Goal: Check status

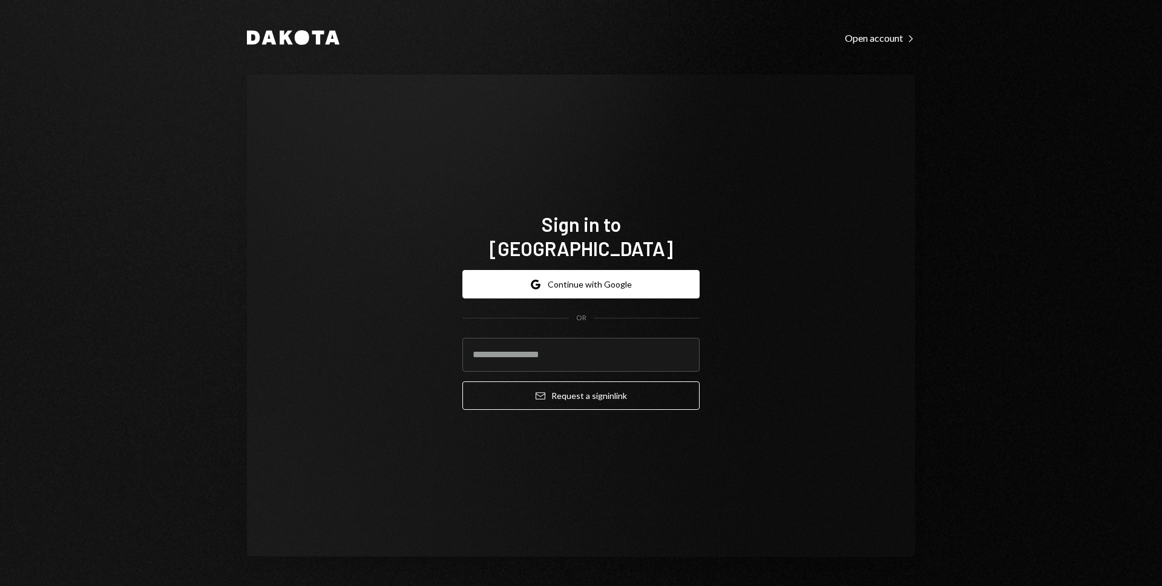
click at [0, 585] on com-1password-button at bounding box center [0, 586] width 0 height 0
type input "**********"
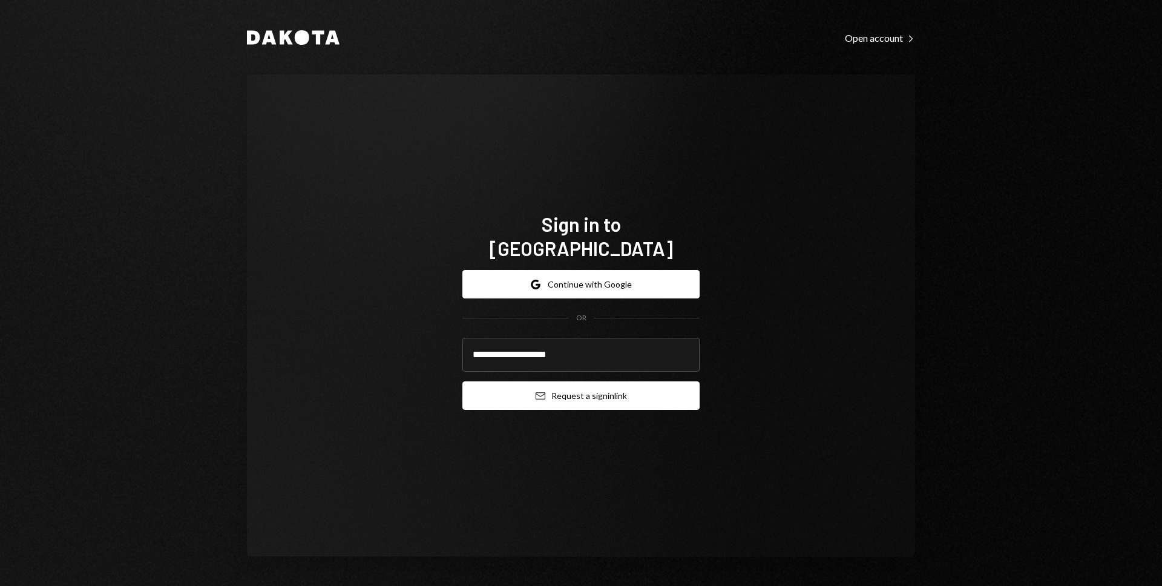
click at [563, 381] on button "Email Request a sign in link" at bounding box center [581, 395] width 237 height 28
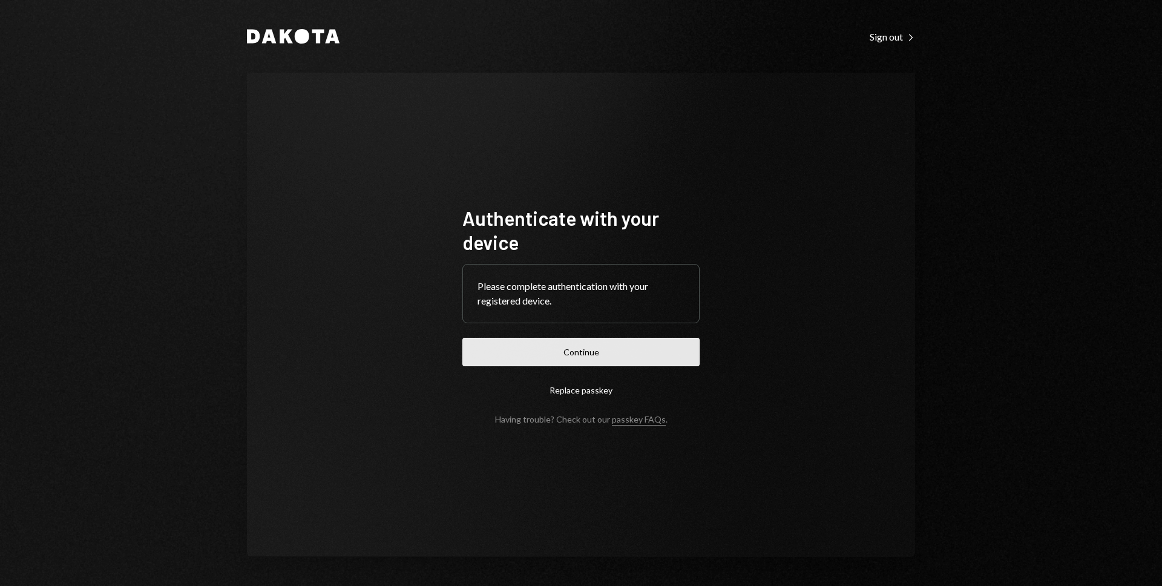
click at [584, 361] on button "Continue" at bounding box center [581, 352] width 237 height 28
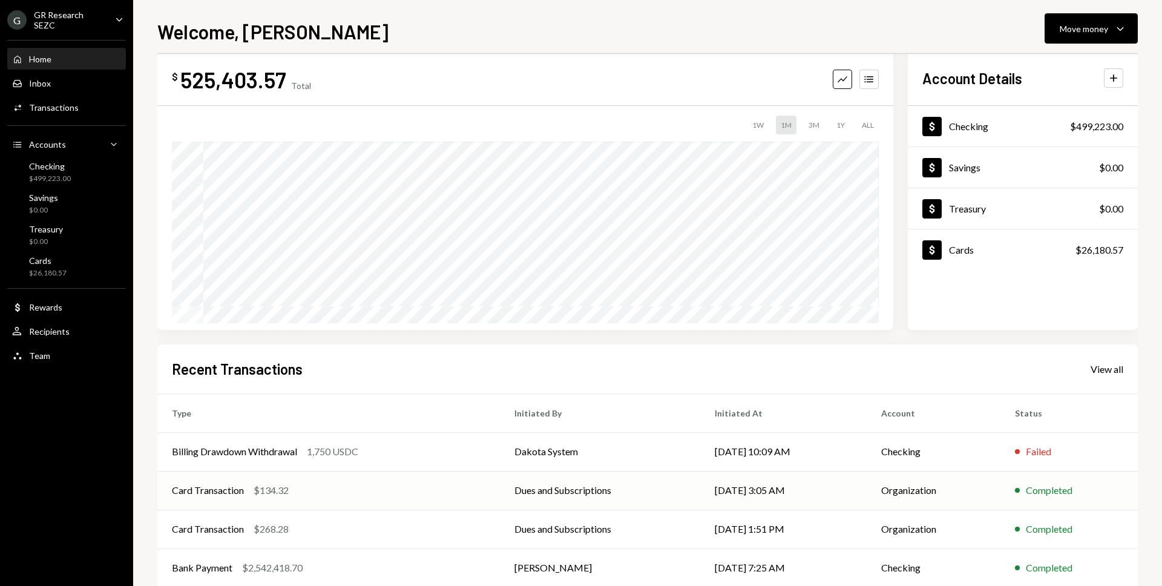
scroll to position [86, 0]
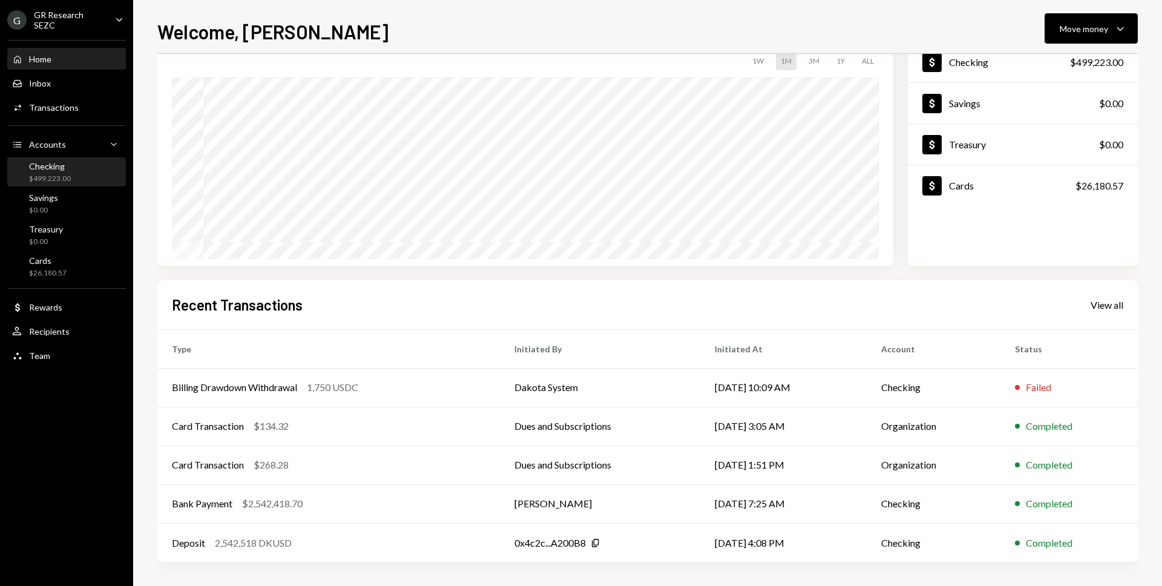
click at [77, 174] on div "Checking $499,223.00" at bounding box center [66, 172] width 109 height 23
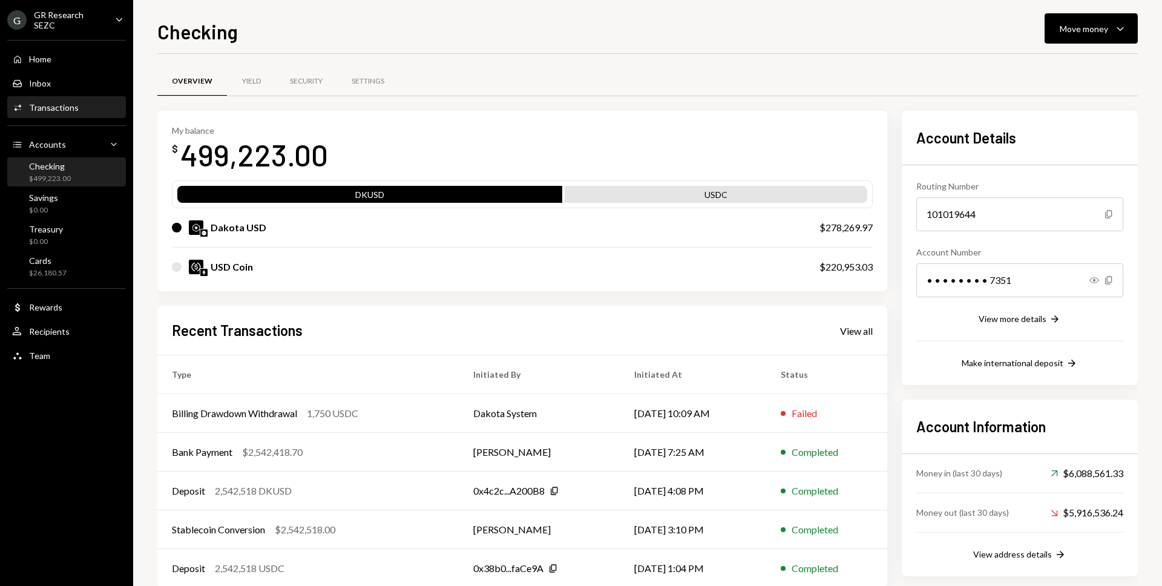
click at [83, 111] on div "Activities Transactions" at bounding box center [66, 107] width 109 height 11
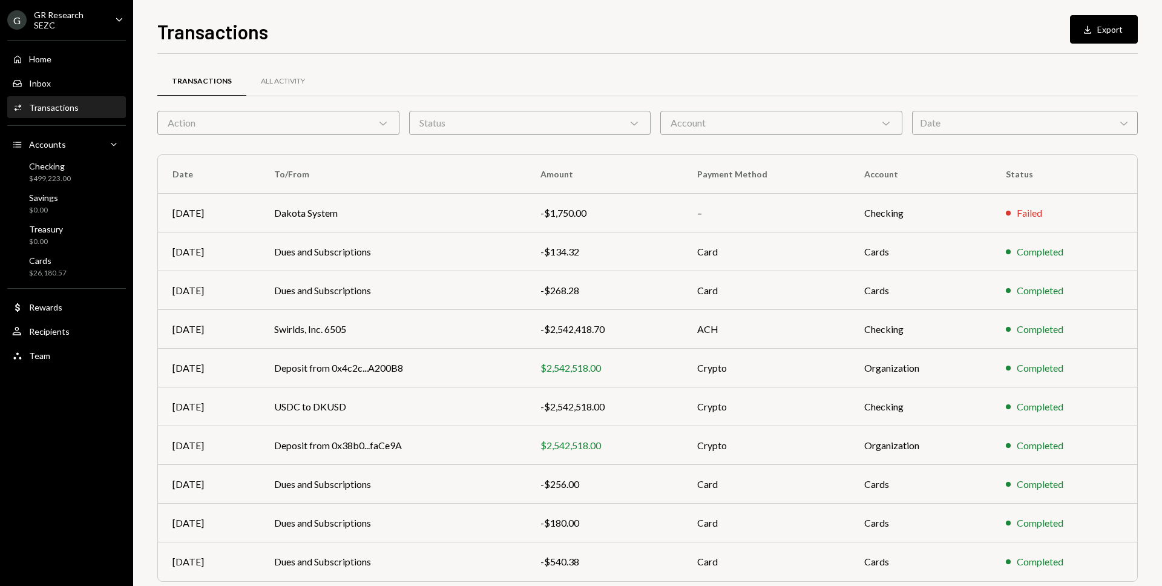
click at [917, 116] on div "Date Chevron Down" at bounding box center [1025, 123] width 226 height 24
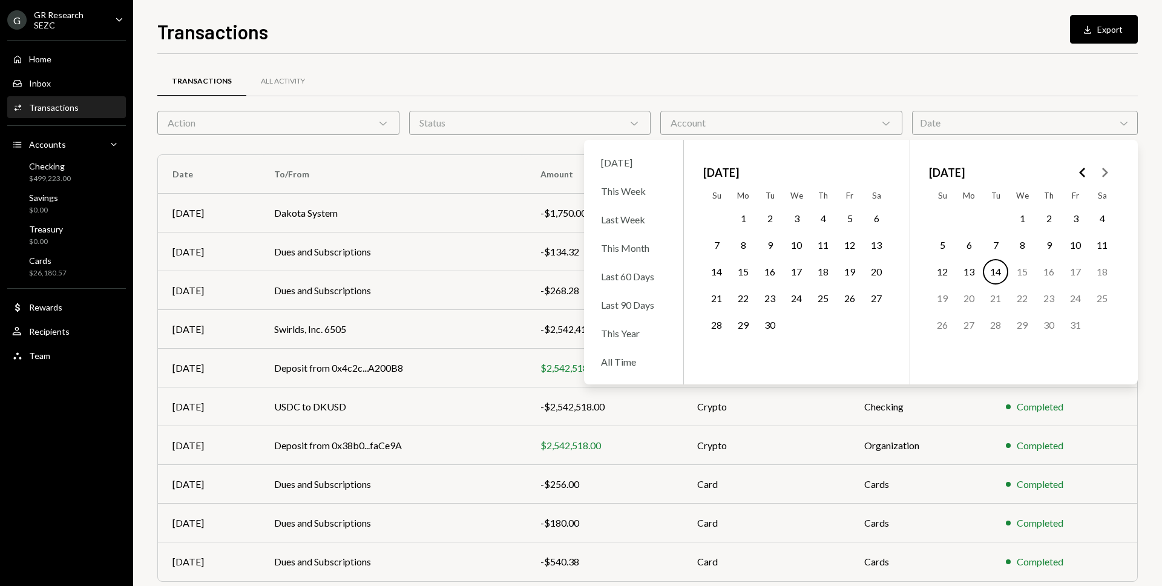
click at [1086, 175] on icon "Go to the Previous Month" at bounding box center [1083, 172] width 15 height 15
click at [1086, 176] on icon "Go to the Previous Month" at bounding box center [1083, 172] width 15 height 15
click at [1085, 176] on icon "Go to the Previous Month" at bounding box center [1083, 172] width 15 height 15
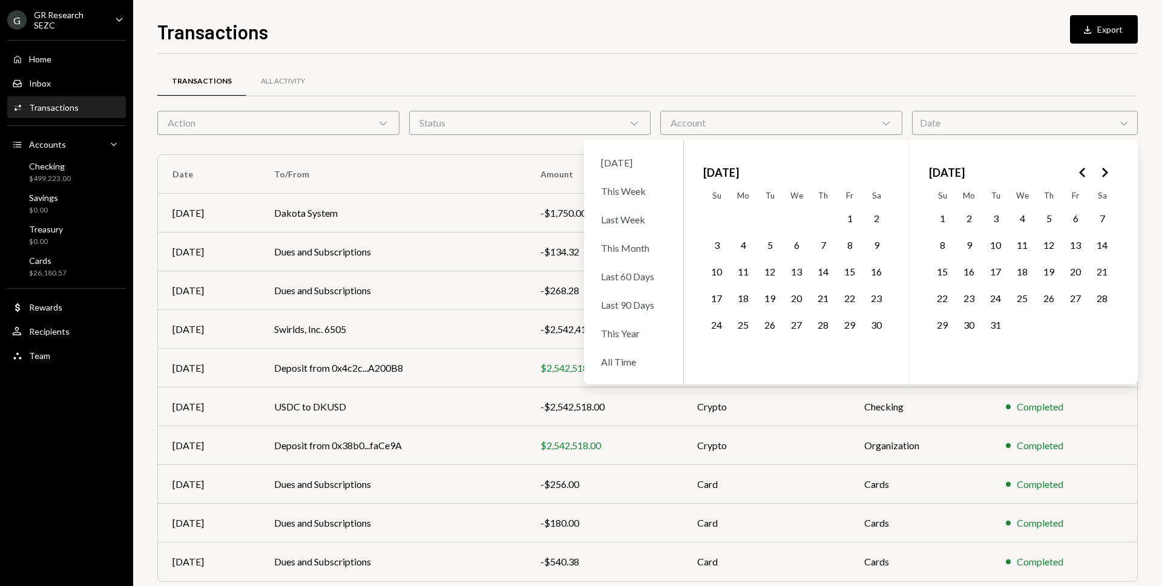
click at [1085, 176] on icon "Go to the Previous Month" at bounding box center [1083, 172] width 15 height 15
click at [769, 216] on button "1" at bounding box center [769, 218] width 25 height 25
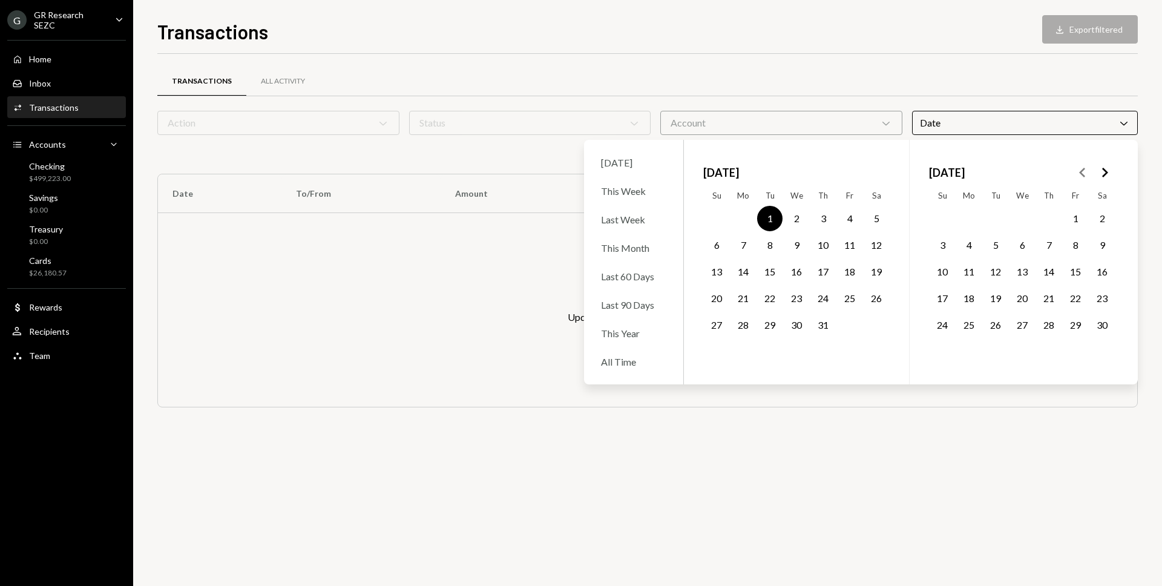
click at [817, 60] on div "Transactions All Activity Action Chevron Down Status Chevron Down Account Chevr…" at bounding box center [647, 243] width 981 height 378
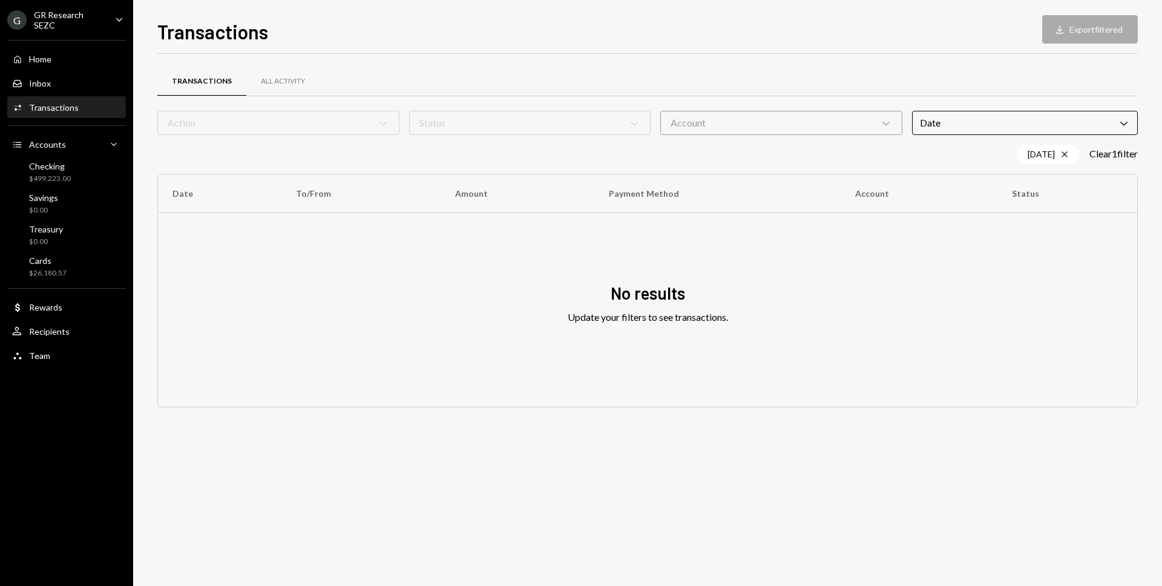
click at [927, 129] on div "Date Chevron Down" at bounding box center [1025, 123] width 226 height 24
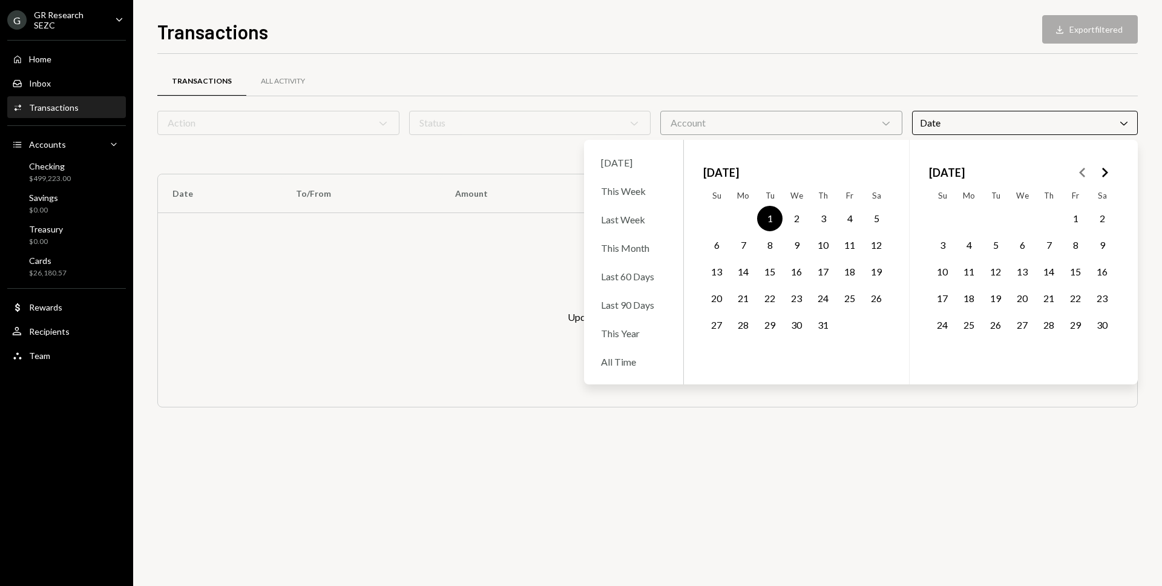
click at [1108, 173] on icon "Go to the Next Month" at bounding box center [1105, 172] width 15 height 15
click at [770, 325] on button "31" at bounding box center [769, 324] width 25 height 25
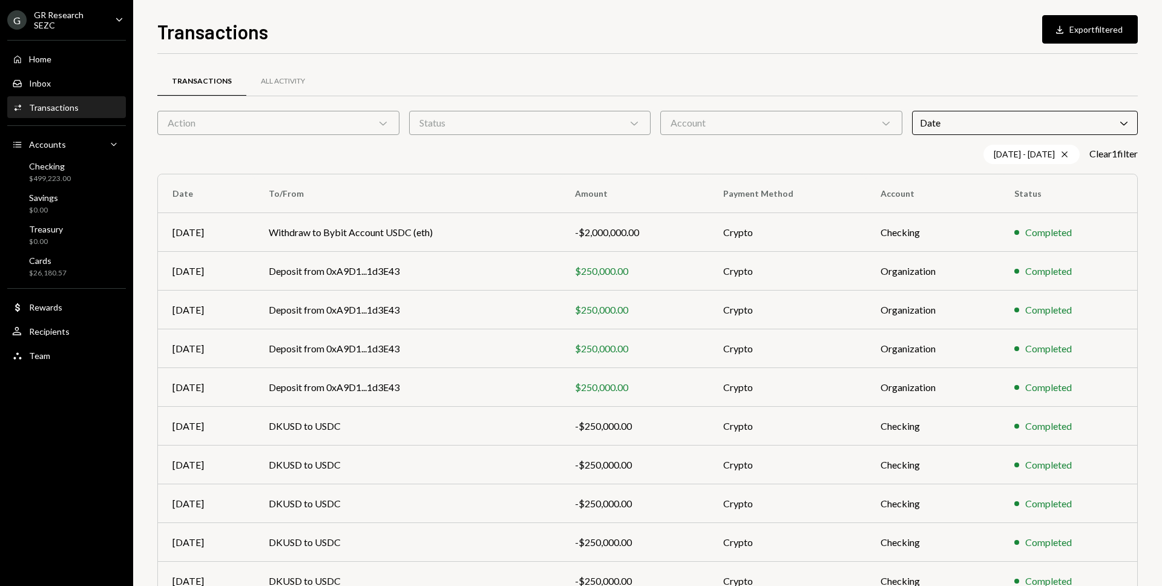
click at [557, 79] on div "Transactions All Activity" at bounding box center [647, 81] width 981 height 31
click at [62, 67] on div "Home Home" at bounding box center [66, 59] width 109 height 21
